Goal: Book appointment/travel/reservation

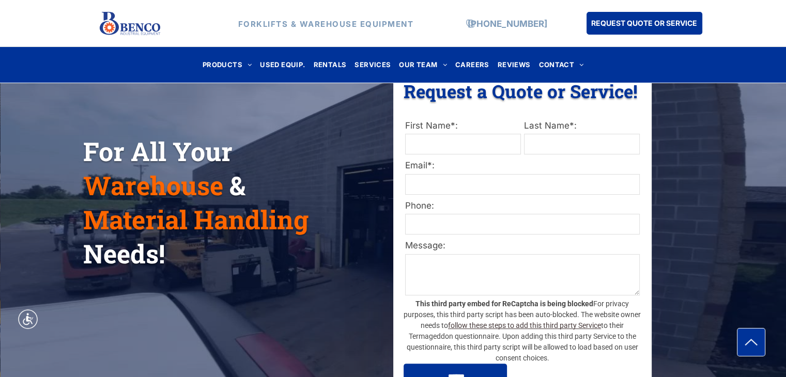
scroll to position [155, 0]
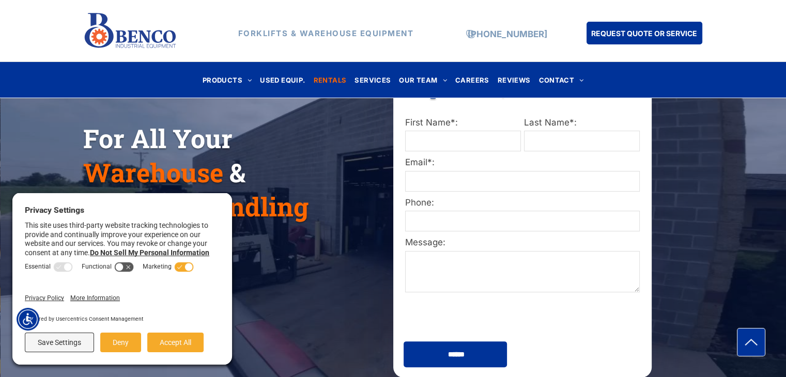
click at [331, 81] on span "RENTALS" at bounding box center [330, 80] width 33 height 14
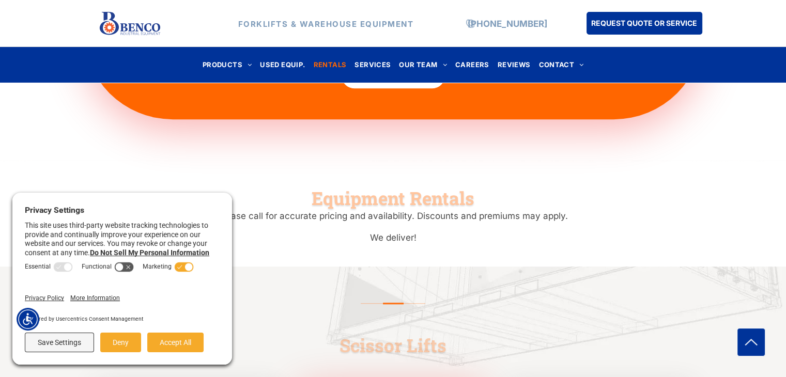
scroll to position [931, 0]
